Goal: Task Accomplishment & Management: Manage account settings

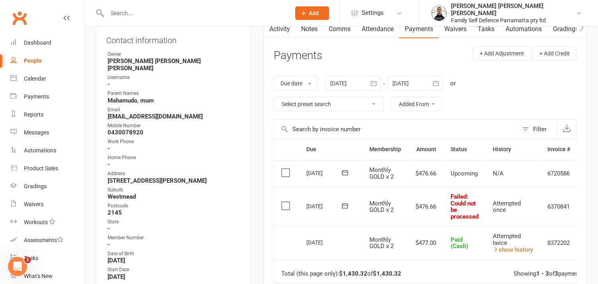
click at [288, 207] on label at bounding box center [286, 206] width 11 height 8
click at [286, 202] on input "checkbox" at bounding box center [283, 202] width 5 height 0
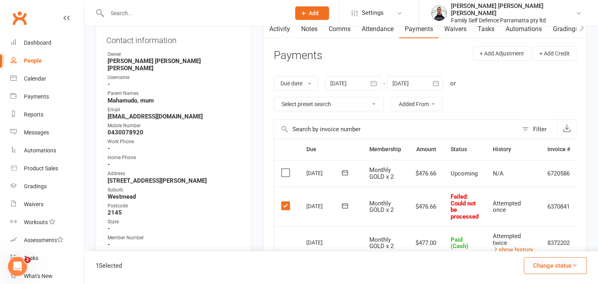
click at [556, 269] on button "Change status" at bounding box center [555, 265] width 63 height 17
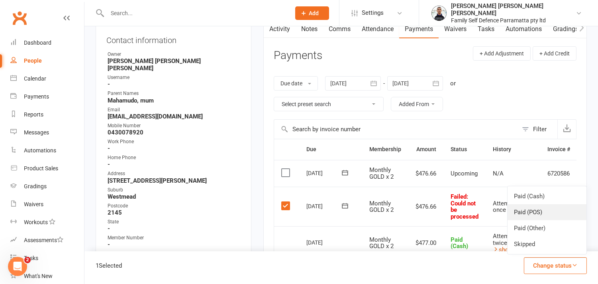
click at [522, 213] on link "Paid (POS)" at bounding box center [547, 212] width 79 height 16
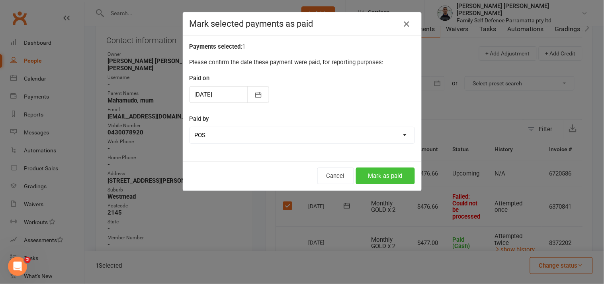
click at [375, 173] on button "Mark as paid" at bounding box center [385, 175] width 59 height 17
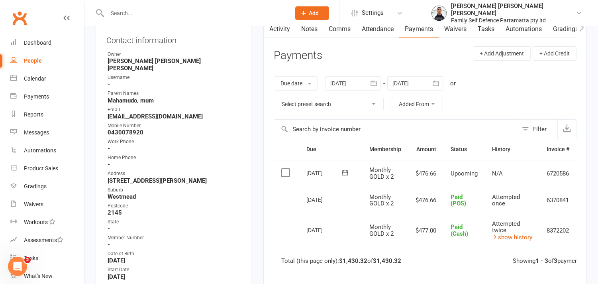
click at [147, 12] on input "text" at bounding box center [195, 13] width 180 height 11
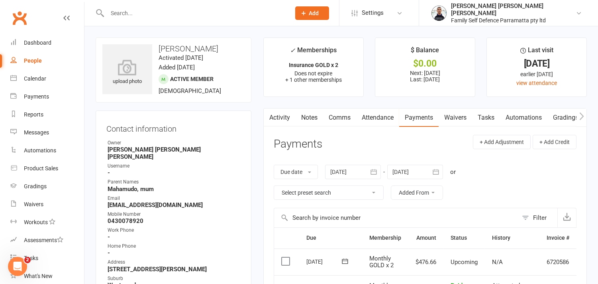
click at [177, 12] on input "text" at bounding box center [195, 13] width 180 height 11
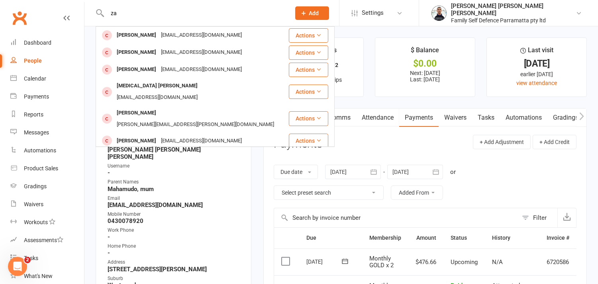
type input "z"
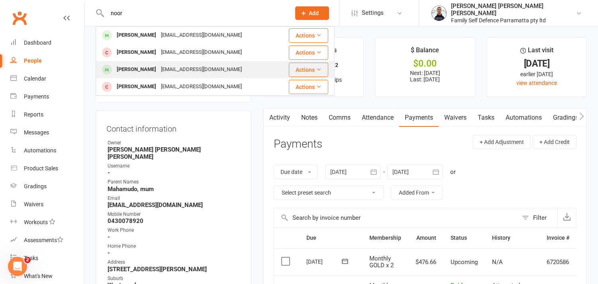
type input "noor"
click at [122, 70] on div "Lena Noori" at bounding box center [136, 70] width 44 height 12
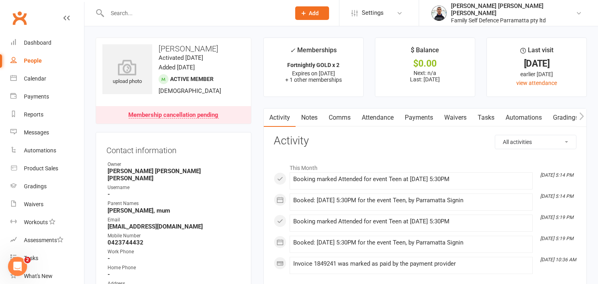
click at [415, 120] on link "Payments" at bounding box center [418, 117] width 39 height 18
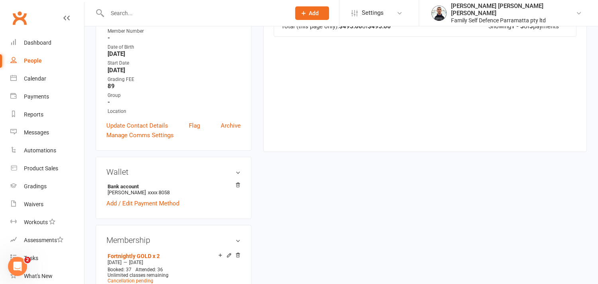
scroll to position [354, 0]
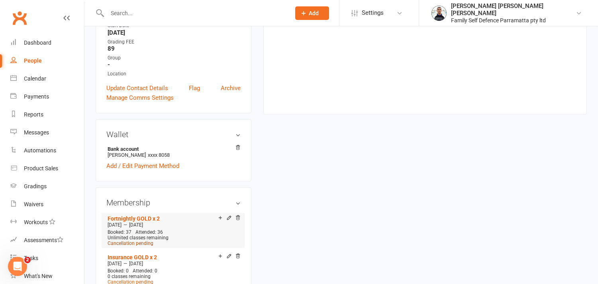
click at [145, 240] on span "Cancellation pending" at bounding box center [131, 243] width 46 height 6
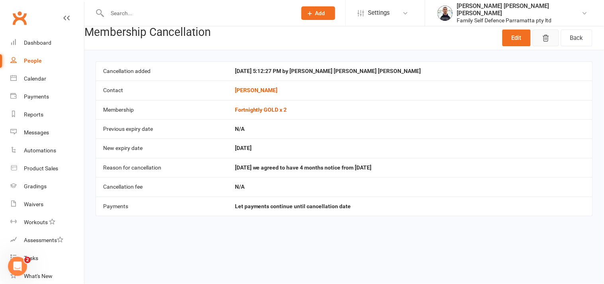
click at [545, 41] on icon "button" at bounding box center [546, 38] width 8 height 8
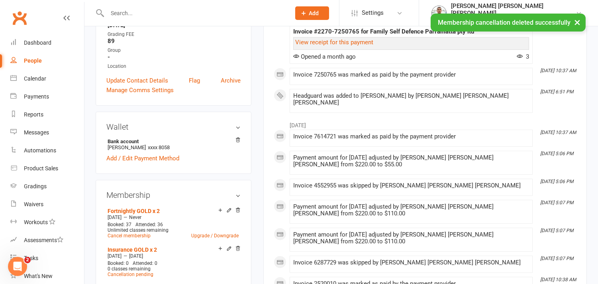
scroll to position [398, 0]
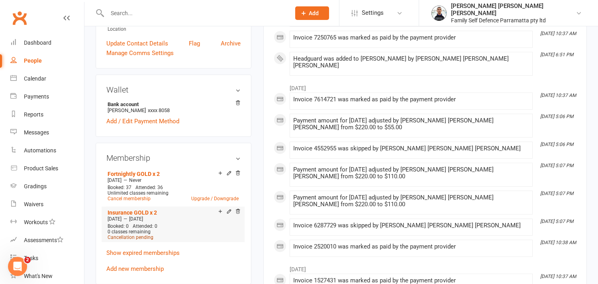
click at [133, 234] on span "Cancellation pending" at bounding box center [131, 237] width 46 height 6
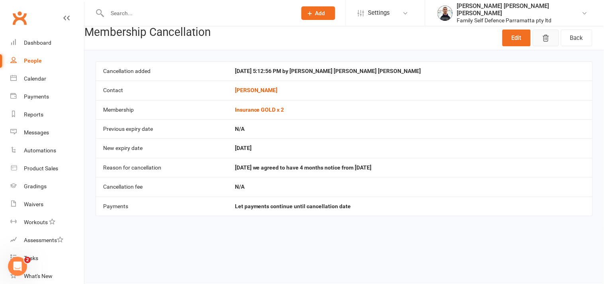
click at [542, 41] on icon "button" at bounding box center [546, 38] width 8 height 8
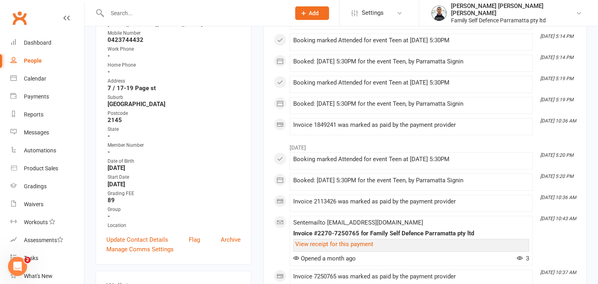
scroll to position [177, 0]
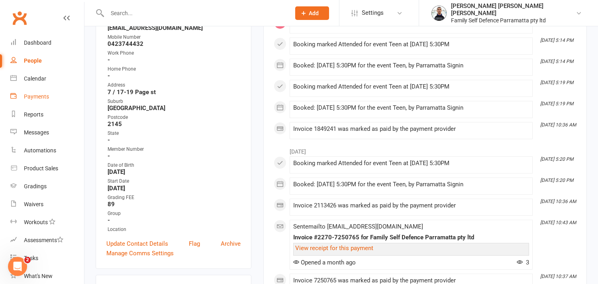
click at [45, 92] on link "Payments" at bounding box center [47, 97] width 74 height 18
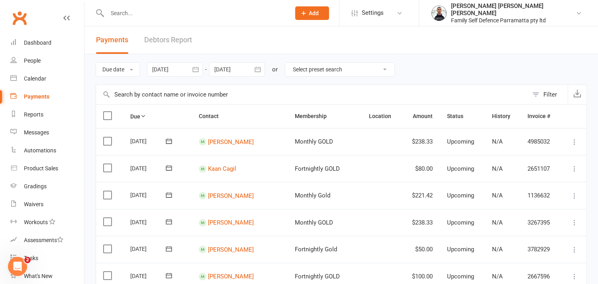
click at [194, 68] on icon "button" at bounding box center [196, 69] width 8 height 8
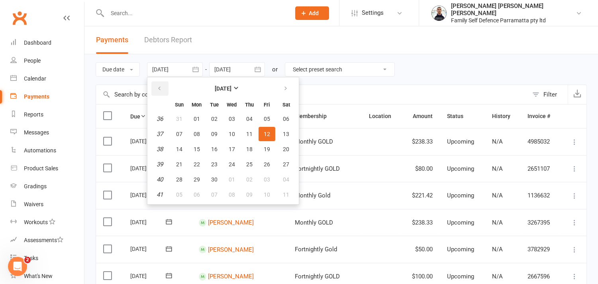
click at [164, 88] on button "button" at bounding box center [159, 88] width 17 height 14
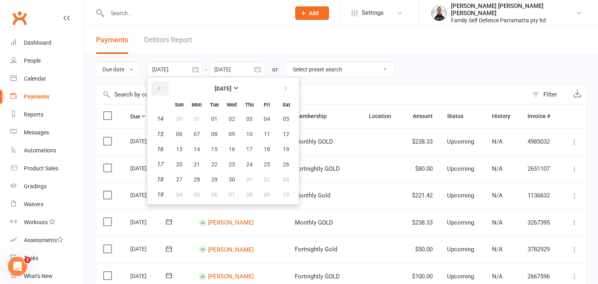
click at [164, 88] on button "button" at bounding box center [159, 88] width 17 height 14
click at [229, 116] on span "01" at bounding box center [232, 119] width 6 height 6
type input "01 Jan 2025"
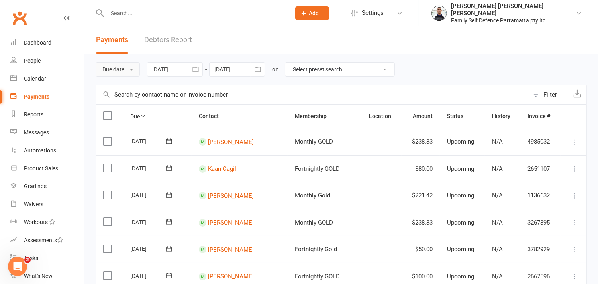
click at [136, 70] on button "Due date" at bounding box center [118, 69] width 44 height 14
click at [126, 117] on link "Date failed" at bounding box center [135, 119] width 79 height 16
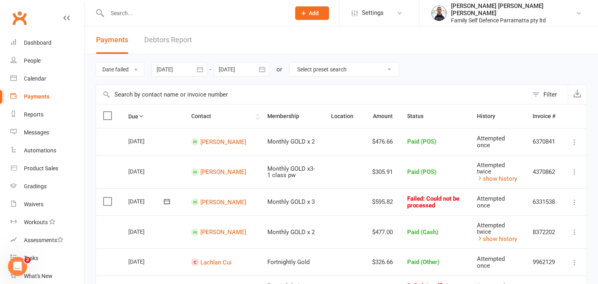
click at [246, 116] on th "Contact" at bounding box center [222, 116] width 76 height 24
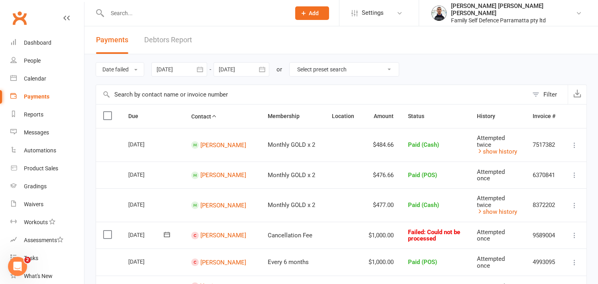
click at [322, 74] on select "Select preset search All failures All skipped payments All pending payments Suc…" at bounding box center [344, 70] width 109 height 14
click at [444, 67] on div "Date failed Due date Date paid Date failed 01 Jan 2025 January 2025 Sun Mon Tue…" at bounding box center [341, 69] width 491 height 30
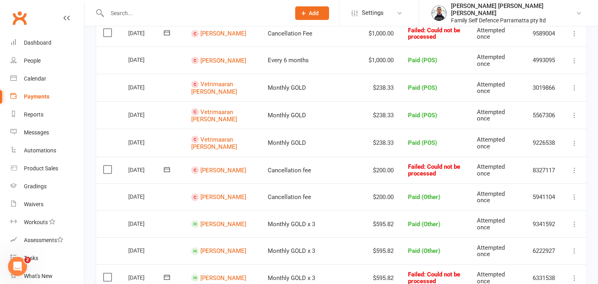
scroll to position [221, 0]
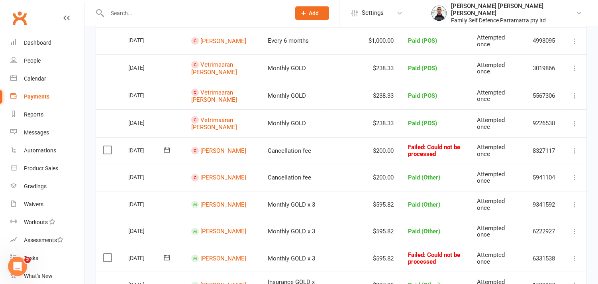
click at [573, 151] on icon at bounding box center [574, 151] width 8 height 8
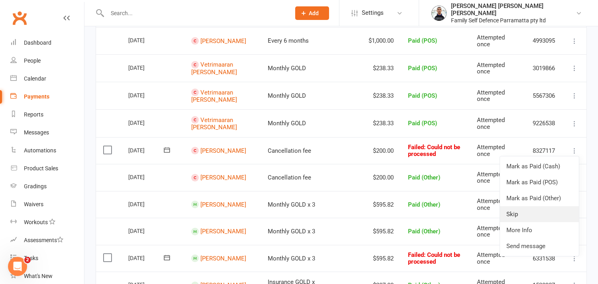
click at [513, 212] on link "Skip" at bounding box center [539, 214] width 79 height 16
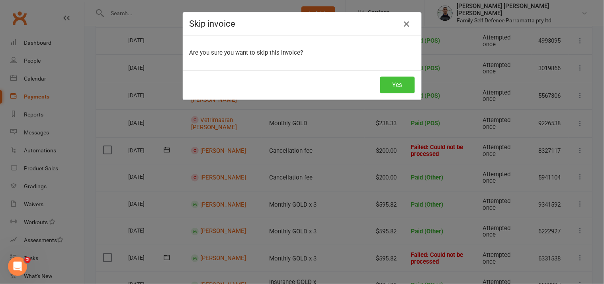
click at [395, 80] on button "Yes" at bounding box center [397, 84] width 35 height 17
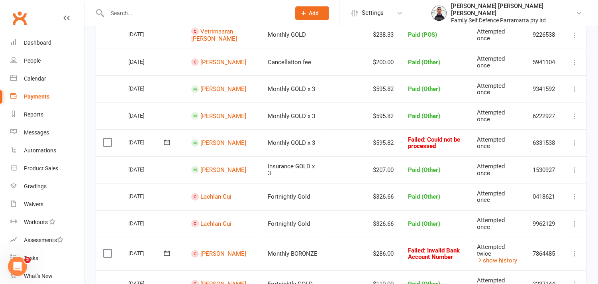
scroll to position [354, 0]
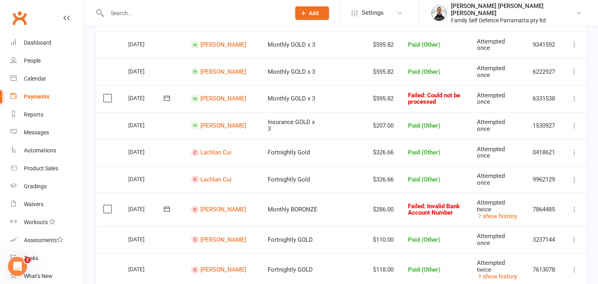
click at [576, 208] on icon at bounding box center [574, 209] width 8 height 8
click at [521, 269] on link "Skip" at bounding box center [539, 273] width 79 height 16
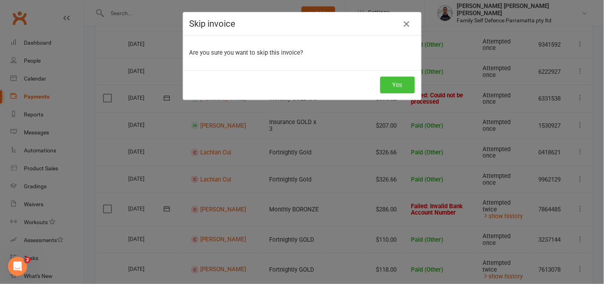
click at [390, 84] on button "Yes" at bounding box center [397, 84] width 35 height 17
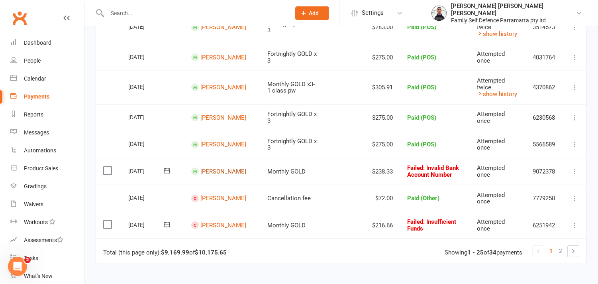
scroll to position [620, 0]
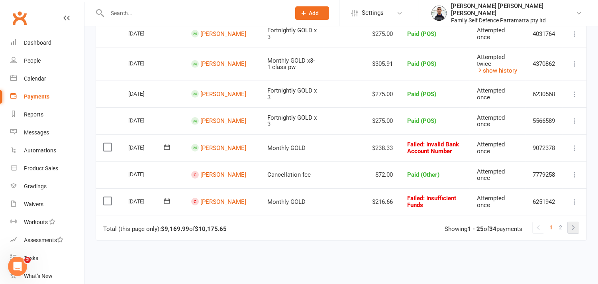
click at [574, 227] on link at bounding box center [573, 227] width 11 height 11
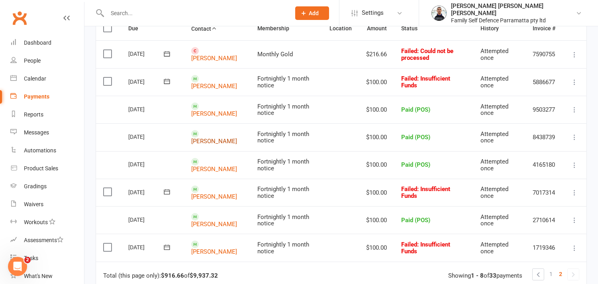
scroll to position [88, 0]
click at [177, 9] on input "text" at bounding box center [195, 13] width 180 height 11
type input "z"
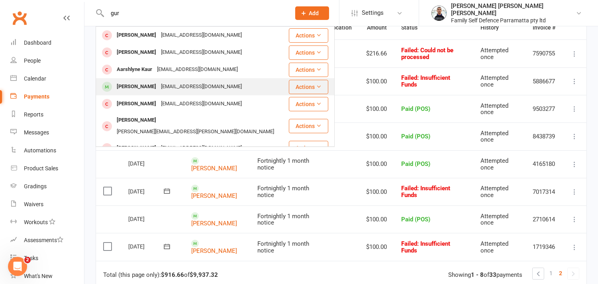
type input "gur"
click at [133, 86] on div "Gurjazz Singh" at bounding box center [136, 87] width 44 height 12
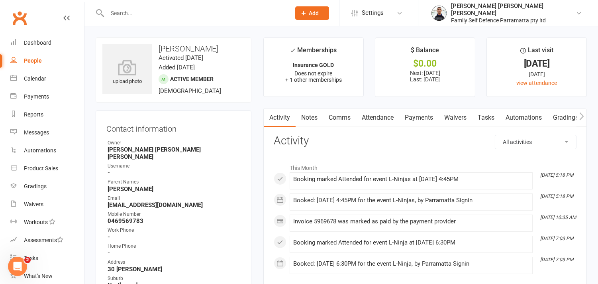
click at [419, 118] on link "Payments" at bounding box center [418, 117] width 39 height 18
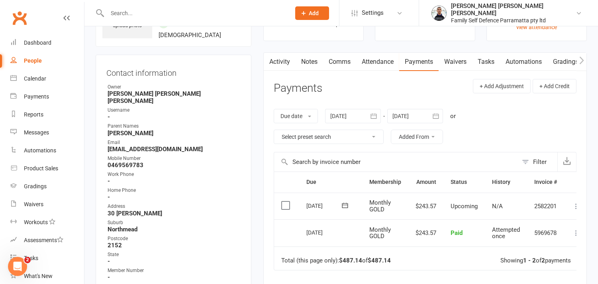
scroll to position [133, 0]
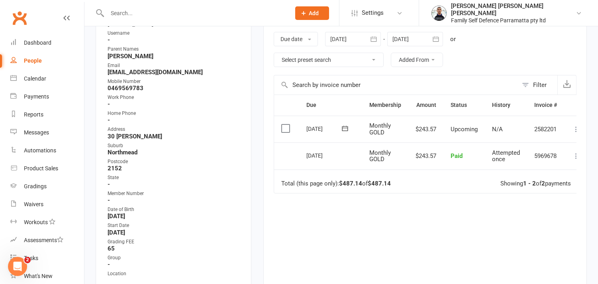
click at [376, 41] on icon "button" at bounding box center [374, 39] width 8 height 8
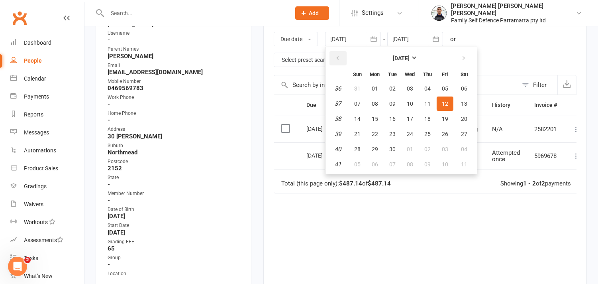
click at [338, 59] on icon "button" at bounding box center [338, 58] width 6 height 6
click at [442, 86] on span "06" at bounding box center [445, 88] width 6 height 6
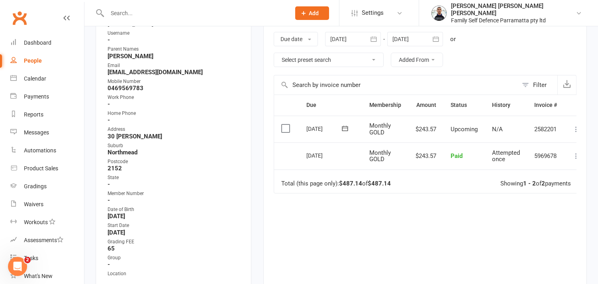
type input "06 Jun 2025"
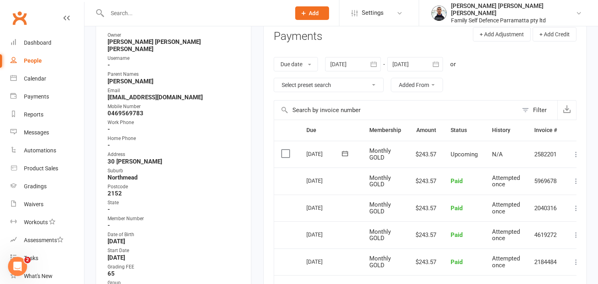
scroll to position [88, 0]
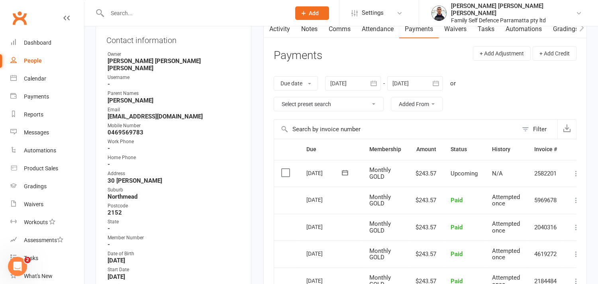
click at [276, 30] on link "Activity" at bounding box center [280, 29] width 32 height 18
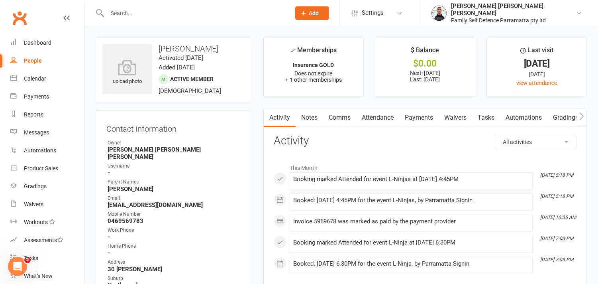
click at [423, 117] on link "Payments" at bounding box center [418, 117] width 39 height 18
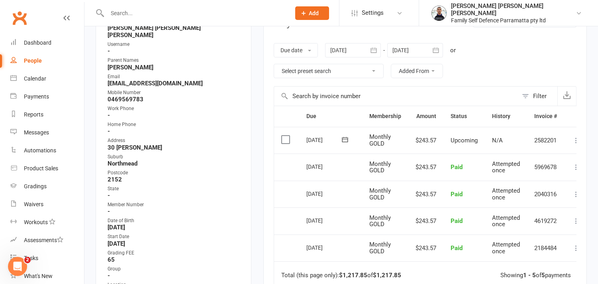
scroll to position [88, 0]
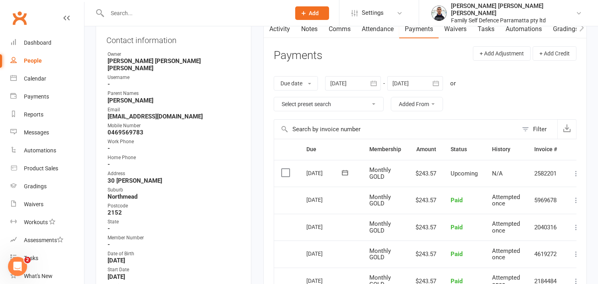
click at [483, 105] on div "Due date Due date Date paid Date failed 06 Jun 2025 June 2025 Sun Mon Tue Wed T…" at bounding box center [425, 93] width 303 height 51
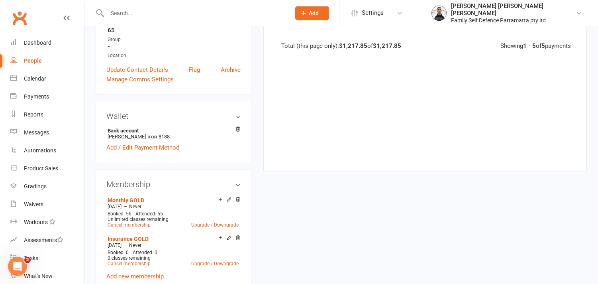
scroll to position [354, 0]
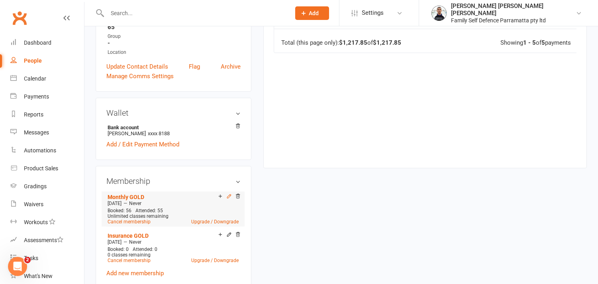
click at [229, 194] on icon at bounding box center [229, 196] width 4 height 4
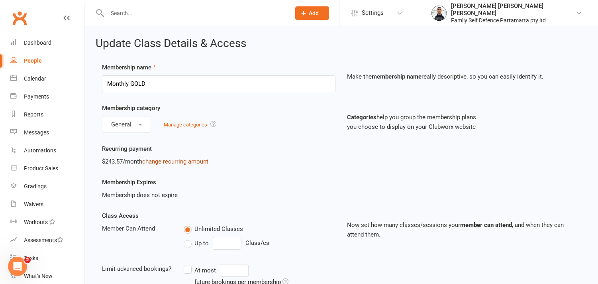
click at [189, 163] on link "change recurring amount" at bounding box center [175, 161] width 66 height 7
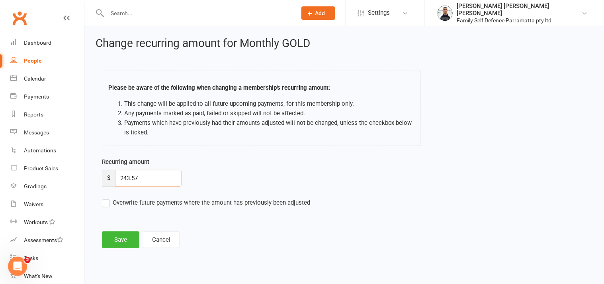
drag, startPoint x: 142, startPoint y: 178, endPoint x: 120, endPoint y: 177, distance: 22.7
click at [120, 177] on input "243.57" at bounding box center [148, 178] width 67 height 17
type input "238.33"
click at [119, 239] on button "Save" at bounding box center [120, 239] width 37 height 17
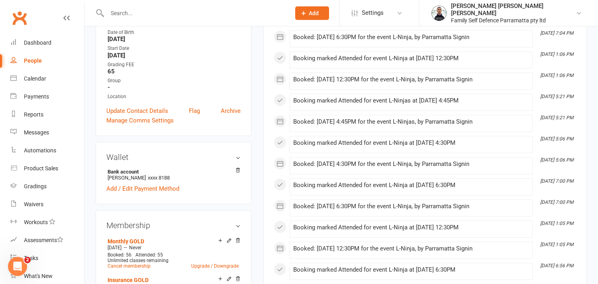
scroll to position [44, 0]
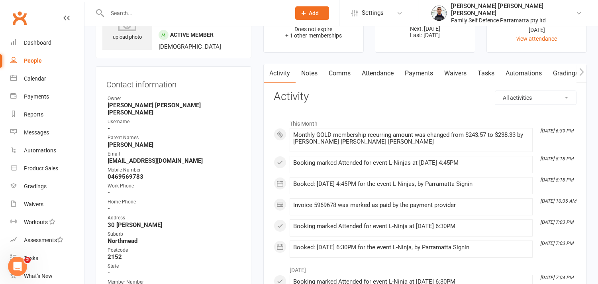
click at [418, 74] on link "Payments" at bounding box center [418, 73] width 39 height 18
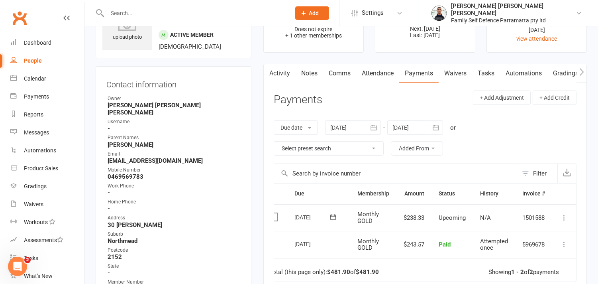
scroll to position [0, 18]
click at [563, 217] on icon at bounding box center [564, 218] width 8 height 8
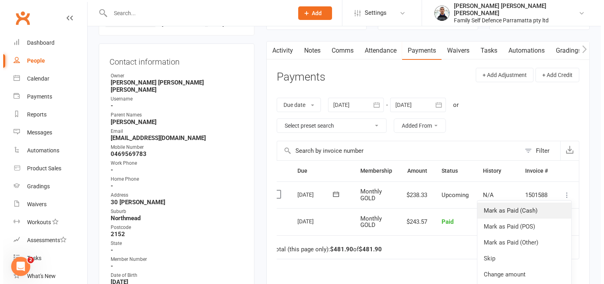
scroll to position [88, 0]
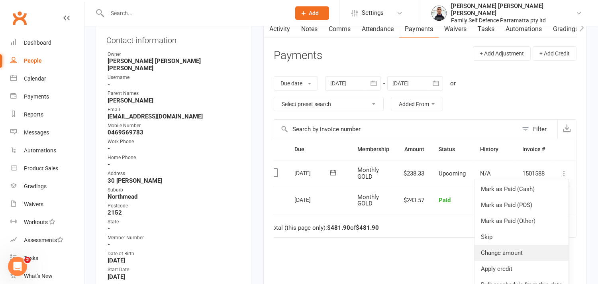
click at [498, 251] on link "Change amount" at bounding box center [521, 253] width 94 height 16
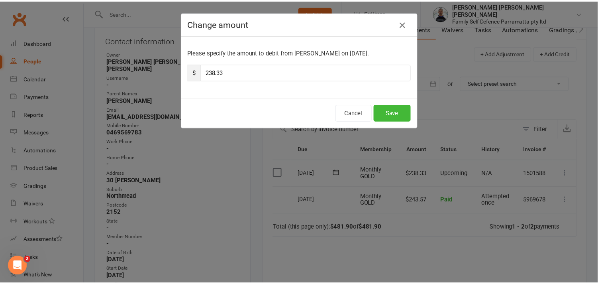
scroll to position [0, 14]
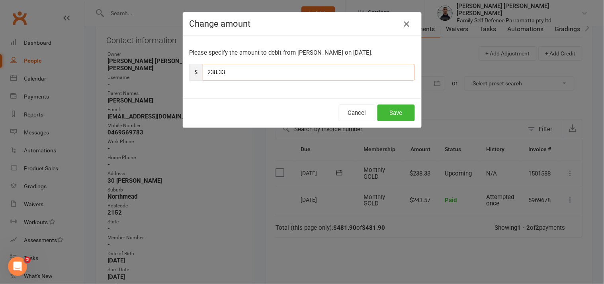
drag, startPoint x: 228, startPoint y: 68, endPoint x: 201, endPoint y: 68, distance: 26.7
click at [203, 68] on input "238.33" at bounding box center [309, 72] width 212 height 17
paste input "27.85"
type input "227.85"
click at [410, 113] on button "Save" at bounding box center [396, 112] width 37 height 17
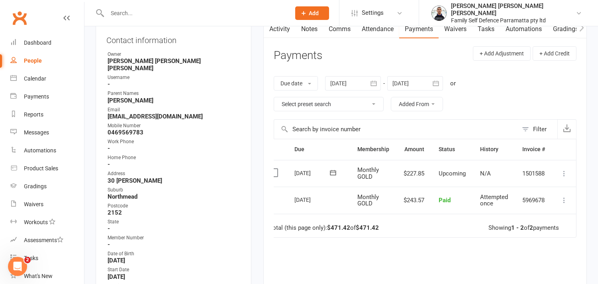
scroll to position [584, 0]
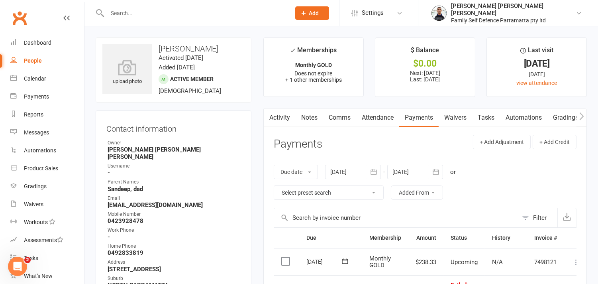
click at [284, 117] on link "Activity" at bounding box center [280, 117] width 32 height 18
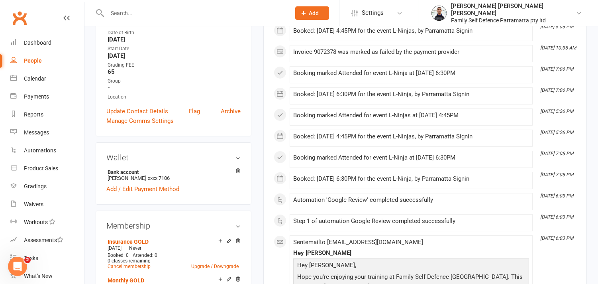
scroll to position [310, 0]
drag, startPoint x: 108, startPoint y: 169, endPoint x: 137, endPoint y: 169, distance: 29.9
click at [137, 169] on li "Bank account [PERSON_NAME] xxxx 7106" at bounding box center [173, 174] width 134 height 14
copy li "[PERSON_NAME]"
click at [239, 168] on icon at bounding box center [238, 170] width 4 height 4
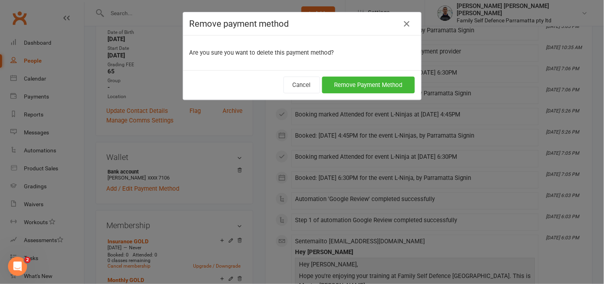
click at [402, 22] on icon "button" at bounding box center [407, 24] width 10 height 10
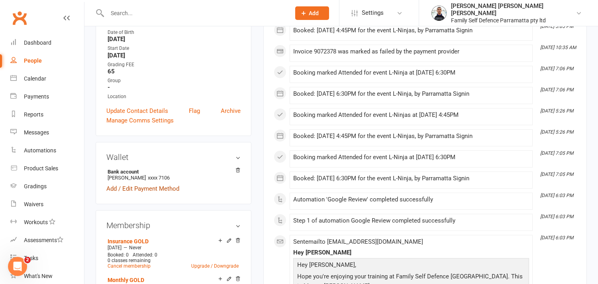
click at [130, 184] on link "Add / Edit Payment Method" at bounding box center [142, 189] width 73 height 10
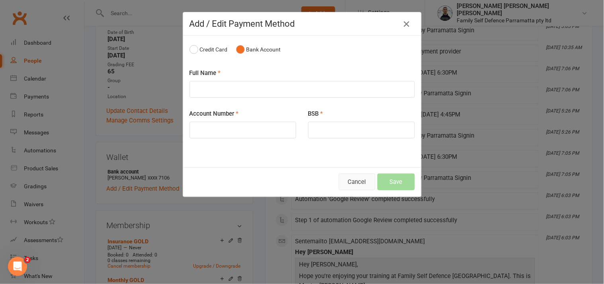
click at [353, 184] on button "Cancel" at bounding box center [357, 181] width 37 height 17
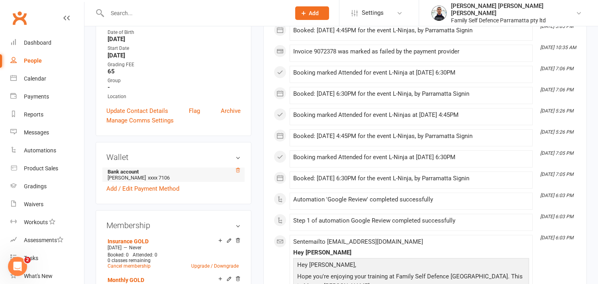
click at [238, 167] on icon at bounding box center [238, 170] width 6 height 6
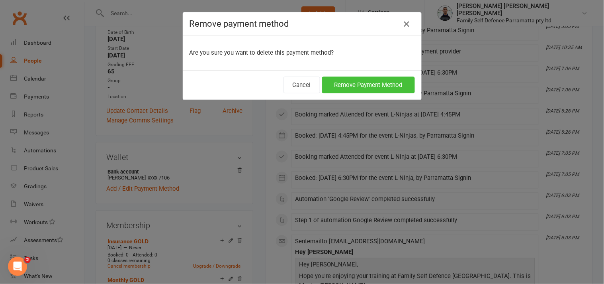
click at [361, 84] on button "Remove Payment Method" at bounding box center [368, 84] width 93 height 17
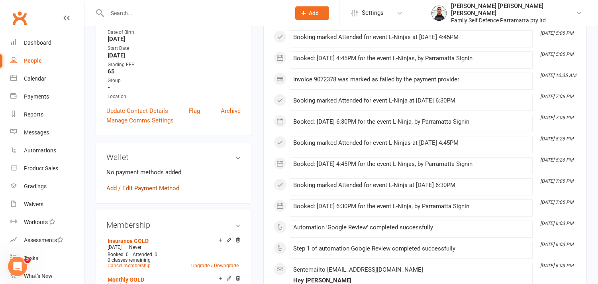
click at [146, 183] on link "Add / Edit Payment Method" at bounding box center [142, 188] width 73 height 10
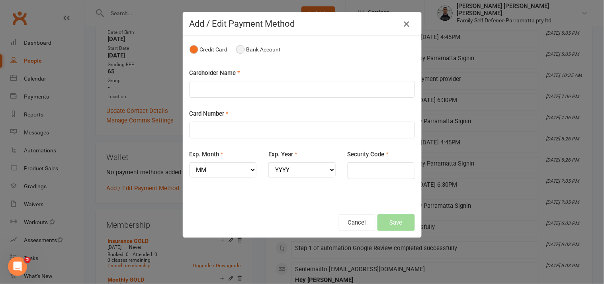
click at [236, 50] on button "Bank Account" at bounding box center [258, 49] width 45 height 15
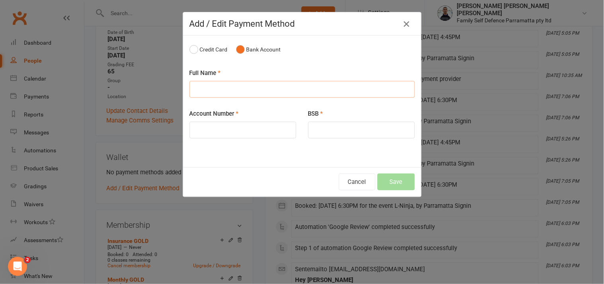
click at [202, 94] on input "text" at bounding box center [302, 89] width 225 height 17
paste input "[PERSON_NAME]"
type input "[PERSON_NAME]"
click at [330, 133] on input "text" at bounding box center [361, 130] width 107 height 17
type input "066507"
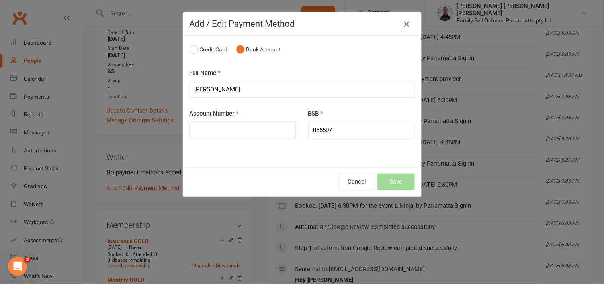
click at [208, 135] on input "text" at bounding box center [243, 130] width 107 height 17
type input "11097106"
click at [393, 180] on button "Save" at bounding box center [396, 181] width 37 height 17
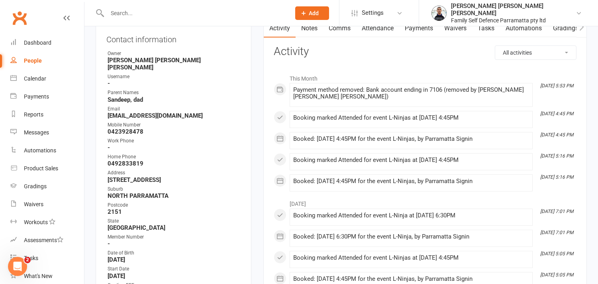
scroll to position [0, 0]
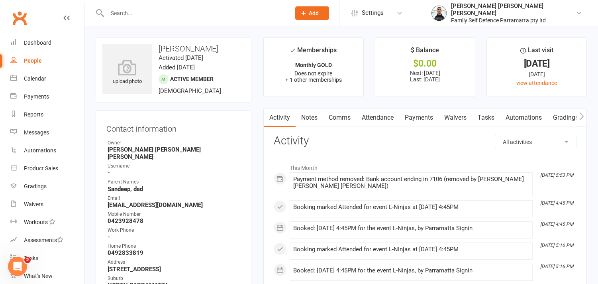
click at [419, 116] on link "Payments" at bounding box center [418, 117] width 39 height 18
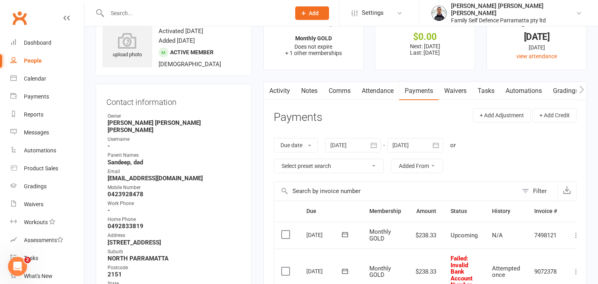
scroll to position [88, 0]
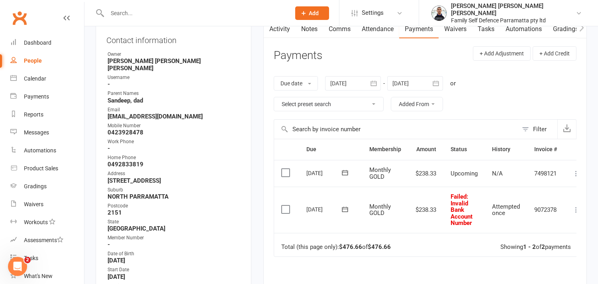
click at [344, 208] on icon at bounding box center [345, 209] width 8 height 8
click at [442, 225] on icon "button" at bounding box center [445, 226] width 6 height 6
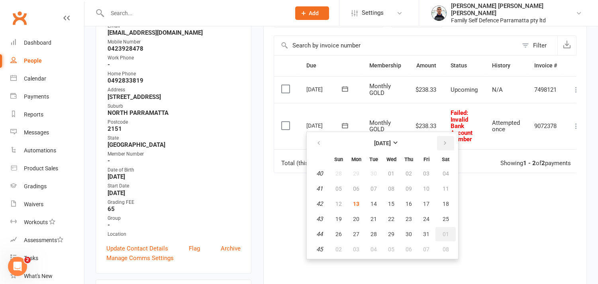
scroll to position [177, 0]
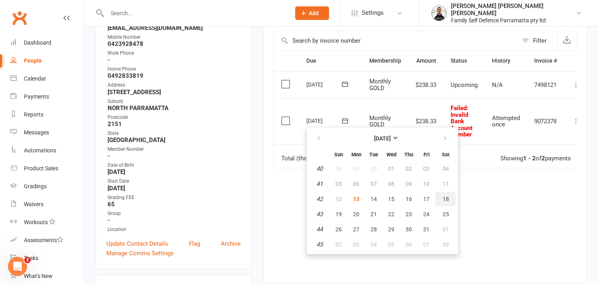
click at [443, 196] on span "18" at bounding box center [446, 199] width 6 height 6
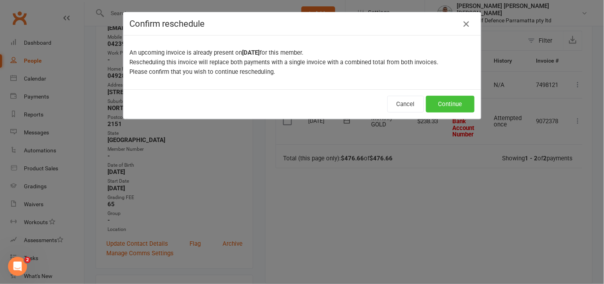
click at [444, 100] on button "Continue" at bounding box center [450, 104] width 49 height 17
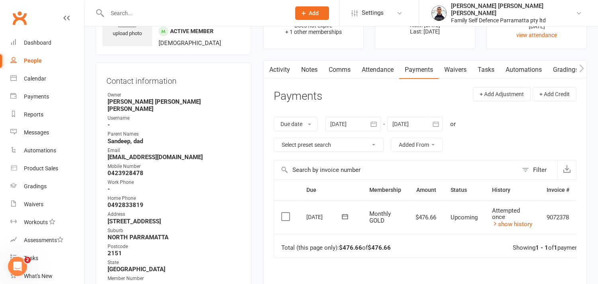
scroll to position [0, 0]
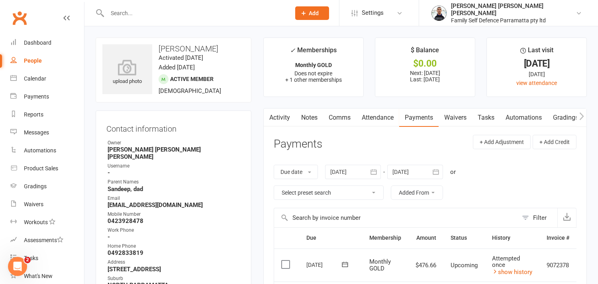
click at [339, 117] on link "Comms" at bounding box center [339, 117] width 33 height 18
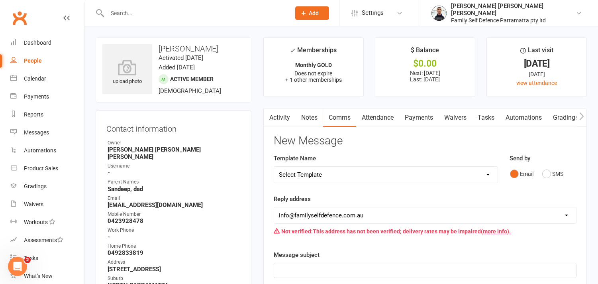
click at [333, 170] on select "Select Template [Email] back to school offer [Email] NY Promo Message [Email] P…" at bounding box center [385, 175] width 223 height 16
select select "4"
click at [274, 167] on select "Select Template [Email] back to school offer [Email] NY Promo Message [Email] P…" at bounding box center [385, 175] width 223 height 16
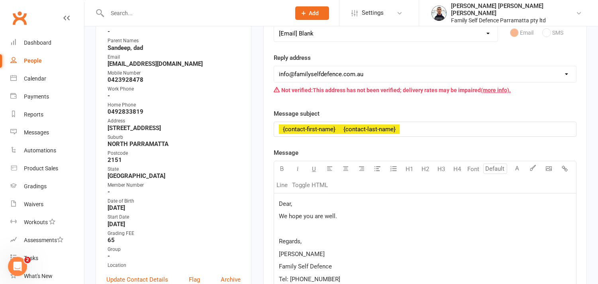
scroll to position [177, 0]
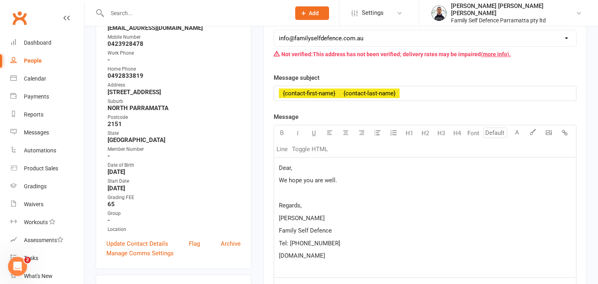
click at [291, 167] on span "Dear," at bounding box center [285, 167] width 13 height 7
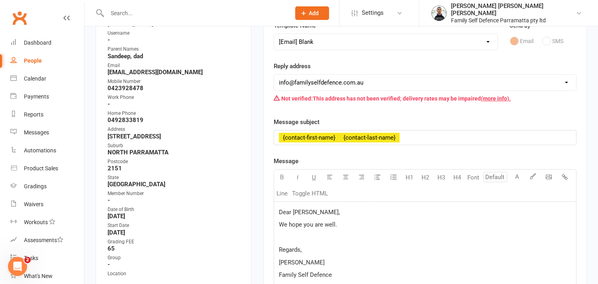
click at [280, 223] on span "We hope you are well." at bounding box center [308, 224] width 58 height 7
click at [489, 227] on p "This is Martin from Family Self Defence Parramatta. We hope you are well." at bounding box center [425, 225] width 292 height 10
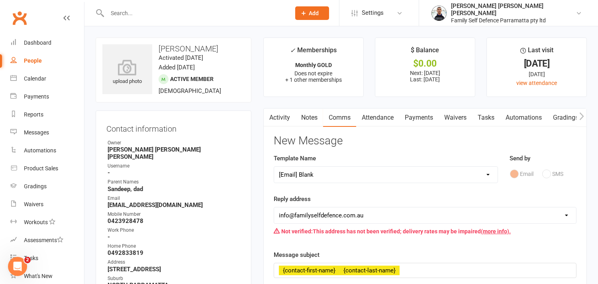
scroll to position [177, 0]
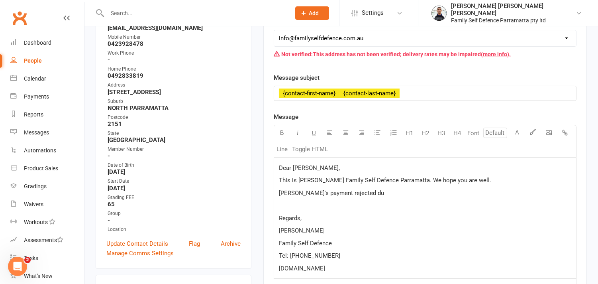
click at [304, 192] on span "Nathan's payment rejected du" at bounding box center [331, 192] width 105 height 7
click at [364, 190] on span "Nathan's martial arts payment rejected du" at bounding box center [347, 192] width 137 height 7
click at [390, 192] on span "Nathan's martial arts payment rejected du" at bounding box center [347, 192] width 137 height 7
click at [385, 192] on span "Nathan's martial arts payment rejected. It seems we entered the wrong de" at bounding box center [390, 192] width 222 height 7
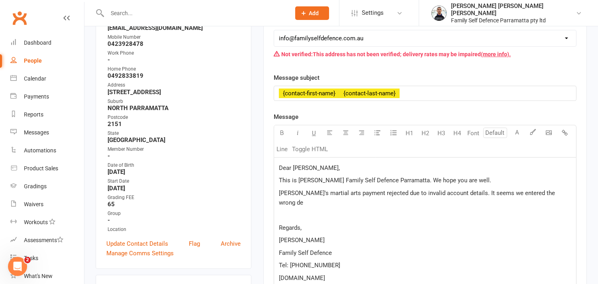
click at [485, 193] on span "Nathan's martial arts payment rejected due to invalid account details. It seems…" at bounding box center [418, 197] width 278 height 17
click at [556, 193] on span "Nathan's martial arts payment rejected due to invalid account details. It can b…" at bounding box center [424, 197] width 291 height 17
click at [309, 203] on p "Nathan's martial arts payment rejected due to invalid account details. It can b…" at bounding box center [425, 197] width 292 height 19
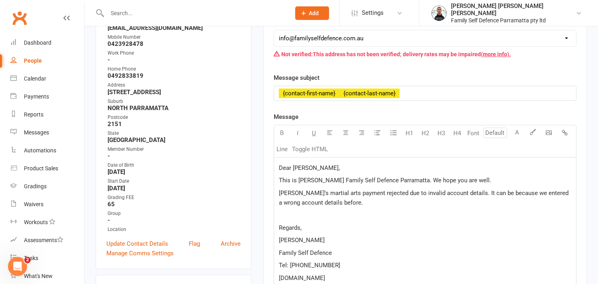
click at [527, 193] on span "Nathan's martial arts payment rejected due to invalid account details. It can b…" at bounding box center [424, 197] width 291 height 17
click at [530, 191] on span "Nathan's martial arts payment rejected due to invalid account details. It can b…" at bounding box center [419, 197] width 281 height 17
click at [396, 205] on p "Nathan's martial arts payment rejected due to invalid account details. It can b…" at bounding box center [425, 197] width 292 height 19
click at [363, 191] on span "Nathan's martial arts payment rejected due to invalid account details. It can b…" at bounding box center [426, 197] width 294 height 17
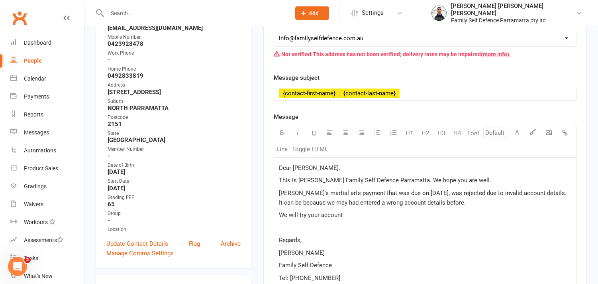
click at [354, 213] on p "We will try your account" at bounding box center [425, 215] width 292 height 10
click at [416, 249] on p "[PERSON_NAME]" at bounding box center [425, 253] width 292 height 10
click at [545, 214] on p "We will try your account account again with your next payment on 18/10/2025 for…" at bounding box center [425, 215] width 292 height 10
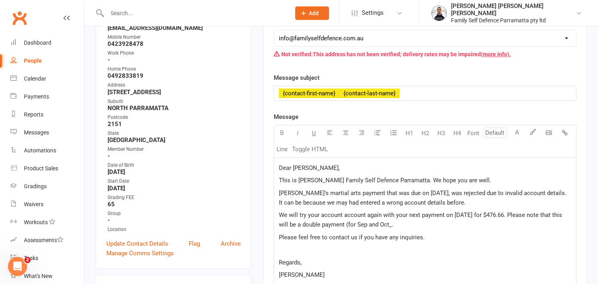
drag, startPoint x: 441, startPoint y: 240, endPoint x: 273, endPoint y: 151, distance: 190.5
click at [273, 151] on div "Activity Notes Comms Attendance Payments Waivers Tasks Automations Gradings / P…" at bounding box center [424, 206] width 323 height 550
copy div "Dear Sandeep, This is Martin from Family Self Defence Parramatta. We hope you a…"
click at [321, 222] on span "We will try your account account again with your next payment on 18/10/2025 for…" at bounding box center [421, 219] width 285 height 17
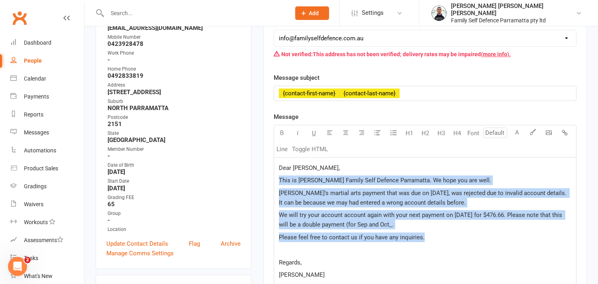
drag, startPoint x: 427, startPoint y: 238, endPoint x: 273, endPoint y: 182, distance: 163.7
click at [273, 182] on div "Activity Notes Comms Attendance Payments Waivers Tasks Automations Gradings / P…" at bounding box center [424, 206] width 323 height 550
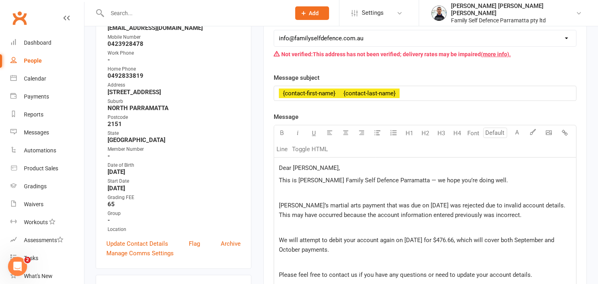
click at [286, 192] on p "﻿" at bounding box center [425, 193] width 292 height 10
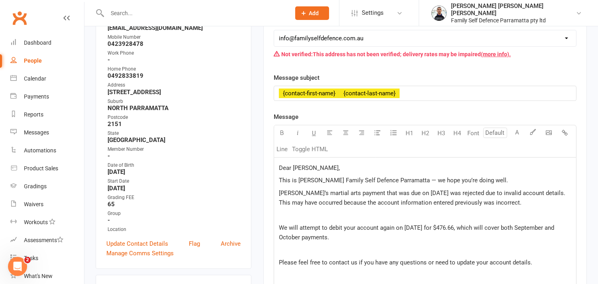
click at [429, 180] on span "This is Martin from Family Self Defence Parramatta — we hope you’re doing well." at bounding box center [393, 179] width 229 height 7
click at [280, 216] on p "﻿" at bounding box center [425, 215] width 292 height 10
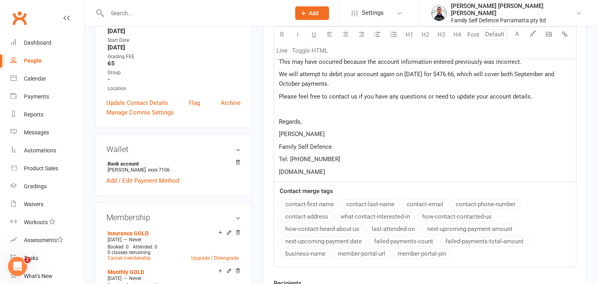
scroll to position [443, 0]
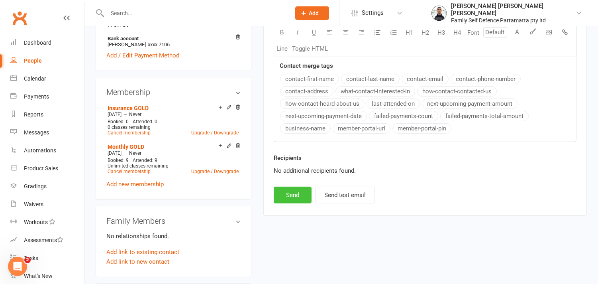
click at [298, 194] on button "Send" at bounding box center [293, 194] width 38 height 17
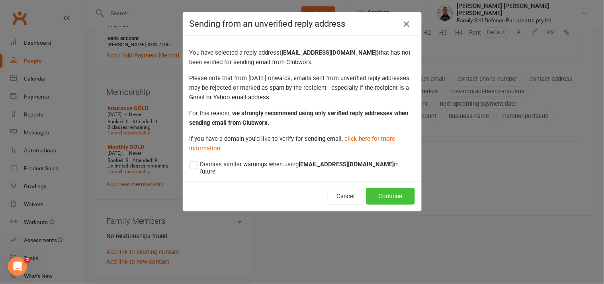
click at [372, 196] on button "Continue" at bounding box center [391, 196] width 49 height 17
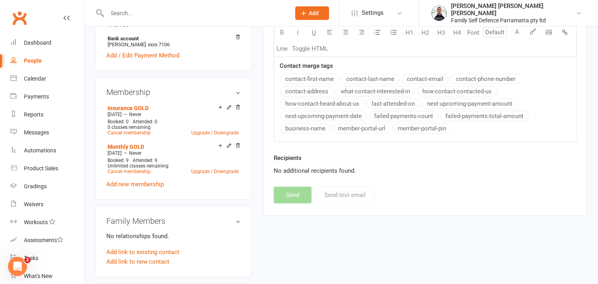
select select
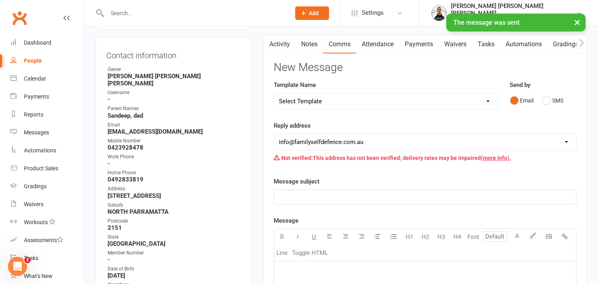
scroll to position [44, 0]
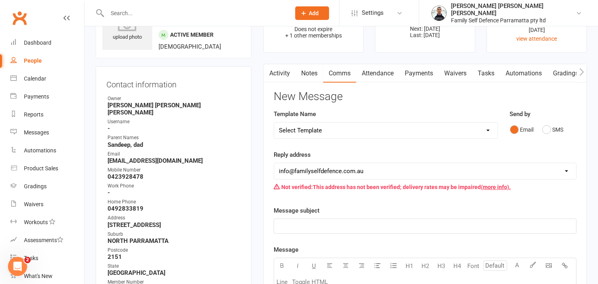
click at [284, 80] on link "Activity" at bounding box center [280, 73] width 32 height 18
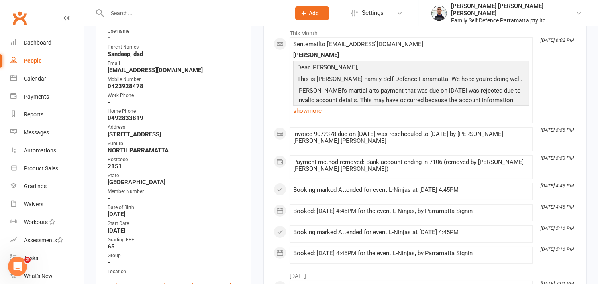
scroll to position [133, 0]
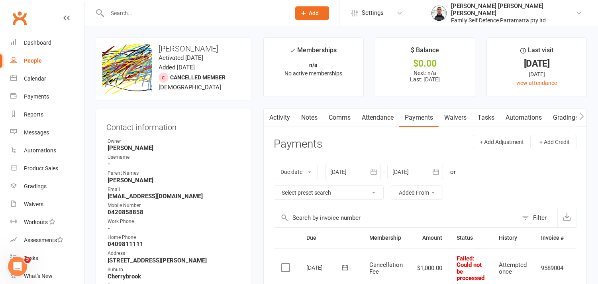
click at [174, 11] on input "text" at bounding box center [195, 13] width 180 height 11
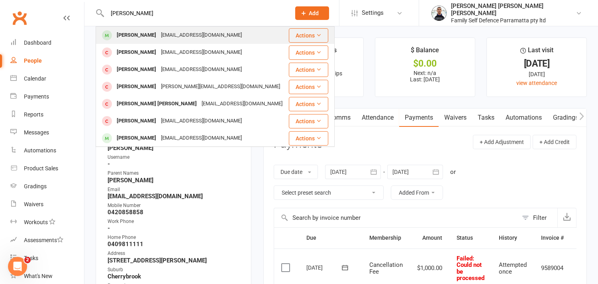
type input "nathan"
click at [149, 35] on div "[PERSON_NAME]" at bounding box center [136, 35] width 44 height 12
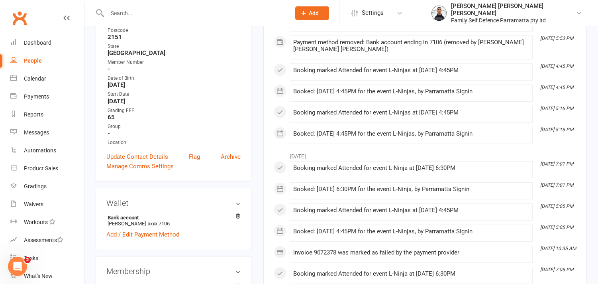
scroll to position [265, 0]
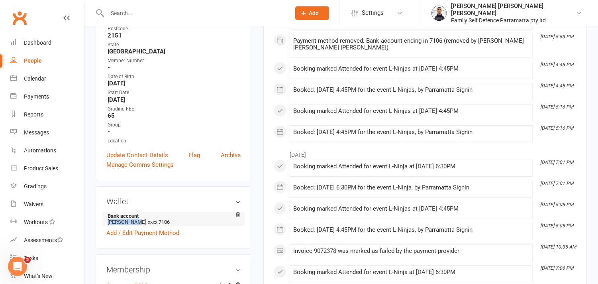
drag, startPoint x: 138, startPoint y: 214, endPoint x: 107, endPoint y: 214, distance: 31.1
click at [107, 214] on li "Bank account [PERSON_NAME] xxxx 7106" at bounding box center [173, 219] width 134 height 14
copy li "[PERSON_NAME]"
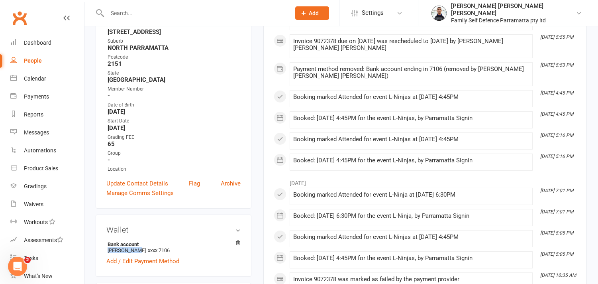
scroll to position [265, 0]
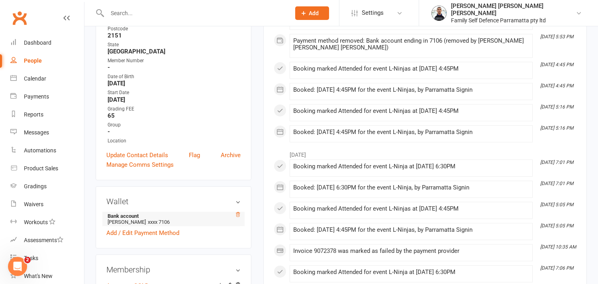
click at [237, 212] on icon at bounding box center [238, 215] width 6 height 6
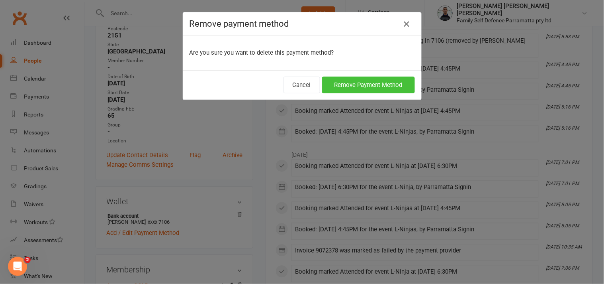
click at [344, 87] on button "Remove Payment Method" at bounding box center [368, 84] width 93 height 17
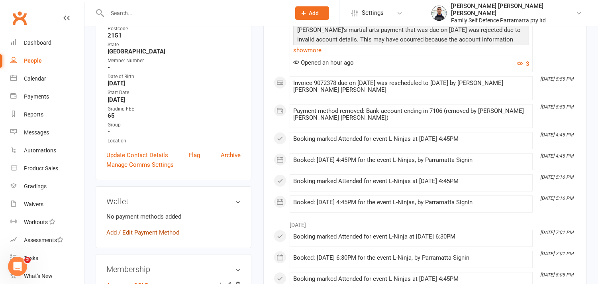
click at [144, 227] on link "Add / Edit Payment Method" at bounding box center [142, 232] width 73 height 10
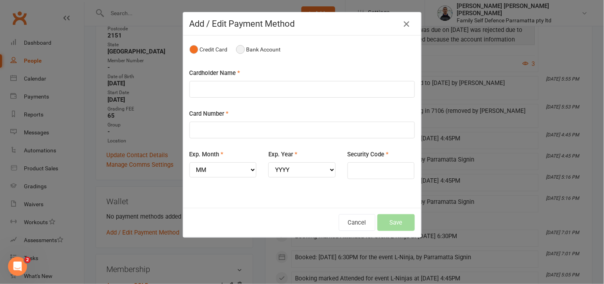
click at [236, 49] on button "Bank Account" at bounding box center [258, 49] width 45 height 15
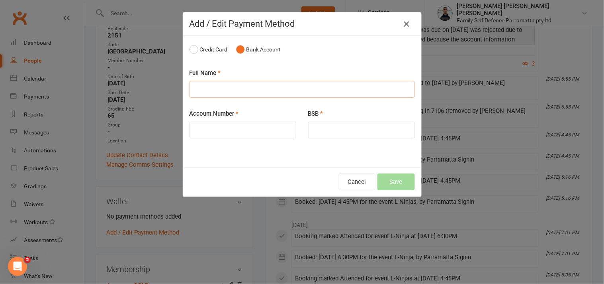
click at [208, 87] on input "text" at bounding box center [302, 89] width 225 height 17
paste input "[PERSON_NAME]"
type input "[PERSON_NAME]"
click at [320, 130] on input "text" at bounding box center [361, 130] width 107 height 17
type input "062443"
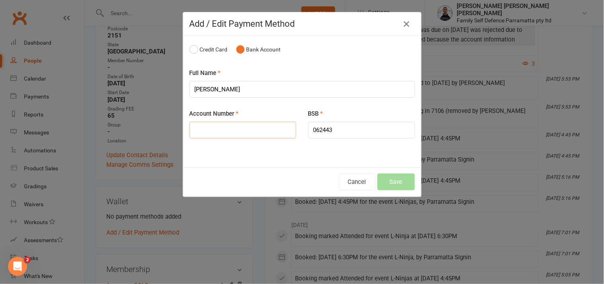
click at [213, 133] on input "text" at bounding box center [243, 130] width 107 height 17
type input "13634638"
click at [397, 183] on button "Save" at bounding box center [396, 181] width 37 height 17
